Goal: Find specific page/section: Find specific page/section

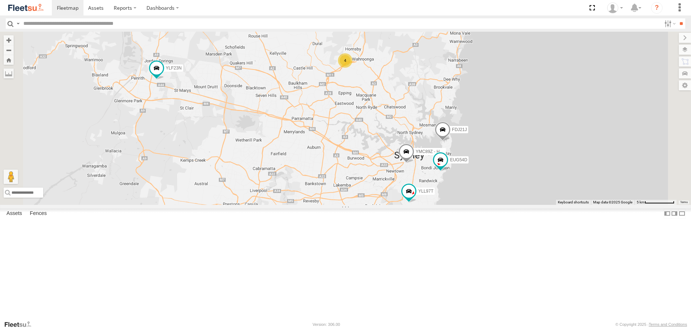
drag, startPoint x: 535, startPoint y: 183, endPoint x: 485, endPoint y: 198, distance: 52.9
click at [485, 198] on div "4 YLF23N FDJ21J YMC89Z - HiAce YLL97T EUG54D" at bounding box center [345, 118] width 691 height 173
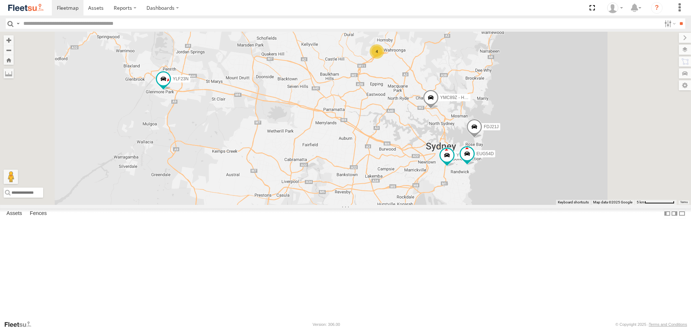
drag, startPoint x: 488, startPoint y: 161, endPoint x: 473, endPoint y: 160, distance: 14.4
click at [473, 161] on div "YLF23N FDJ21J YMC89Z - HiAce YLL97T EUG54D 4" at bounding box center [345, 118] width 691 height 173
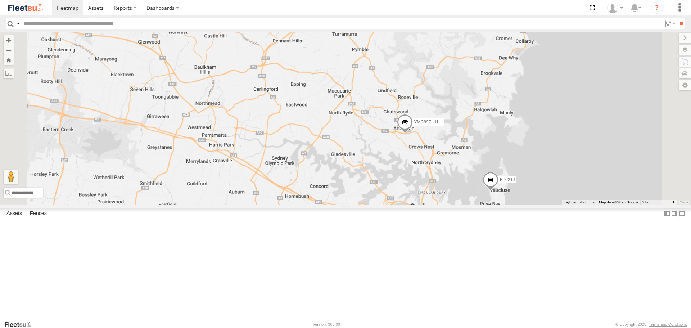
drag, startPoint x: 472, startPoint y: 152, endPoint x: 434, endPoint y: 163, distance: 40.2
click at [434, 163] on div "YLF23N FDJ21J YMC89Z - HiAce YLL97T EUG54D" at bounding box center [345, 118] width 691 height 173
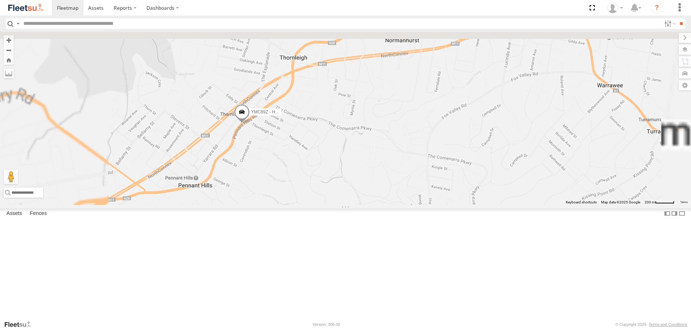
drag, startPoint x: 419, startPoint y: 141, endPoint x: 426, endPoint y: 154, distance: 14.3
click at [426, 154] on div "FDJ21J YMC89Z - HiAce YLL97T EUG54D" at bounding box center [345, 118] width 691 height 173
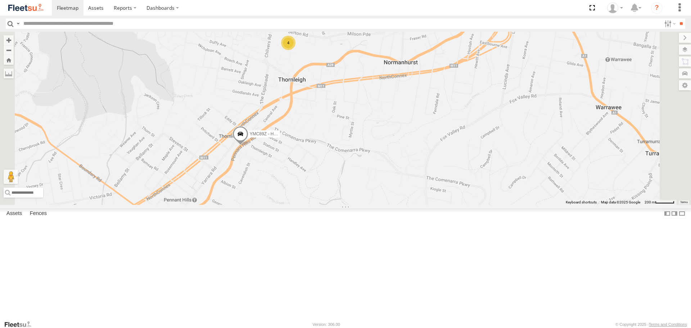
drag, startPoint x: 398, startPoint y: 152, endPoint x: 397, endPoint y: 166, distance: 13.4
click at [397, 166] on div "FDJ21J YMC89Z - HiAce YLL97T EUG54D 4" at bounding box center [345, 118] width 691 height 173
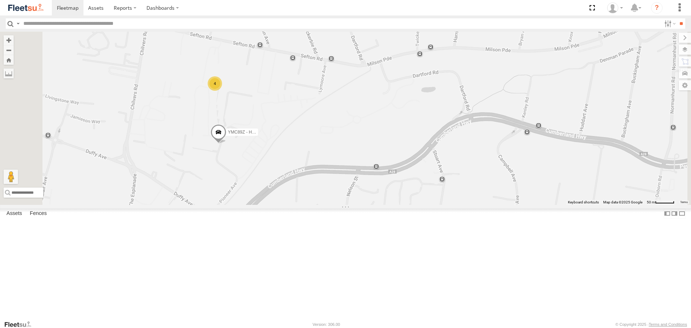
drag, startPoint x: 324, startPoint y: 135, endPoint x: 338, endPoint y: 136, distance: 13.3
click at [338, 167] on div "FDJ21J YMC89Z - HiAce YLL97T EUG54D 4" at bounding box center [345, 118] width 691 height 173
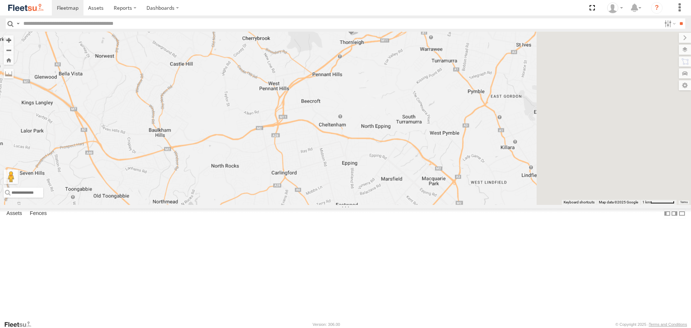
drag, startPoint x: 619, startPoint y: 211, endPoint x: 390, endPoint y: 172, distance: 231.3
click at [390, 172] on div "FDJ21J YMC89Z - HiAce YLL97T EUG54D" at bounding box center [345, 118] width 691 height 173
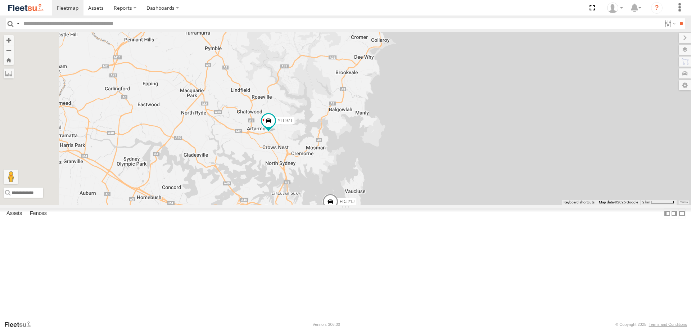
drag, startPoint x: 383, startPoint y: 177, endPoint x: 405, endPoint y: 170, distance: 23.8
click at [405, 170] on div "FDJ21J YLL97T EUG54D 5" at bounding box center [345, 118] width 691 height 173
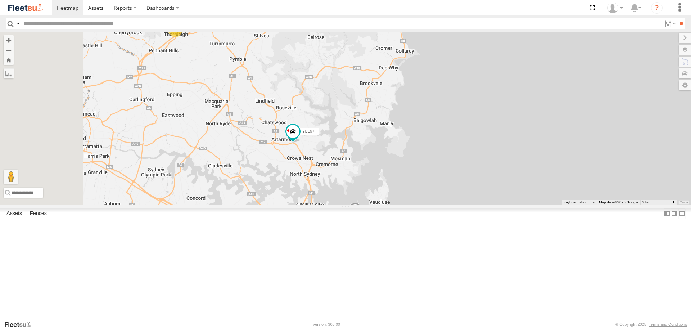
drag, startPoint x: 443, startPoint y: 128, endPoint x: 475, endPoint y: 139, distance: 33.8
click at [475, 139] on div "FDJ21J YLL97T EUG54D 5" at bounding box center [345, 118] width 691 height 173
